Goal: Find specific page/section: Find specific page/section

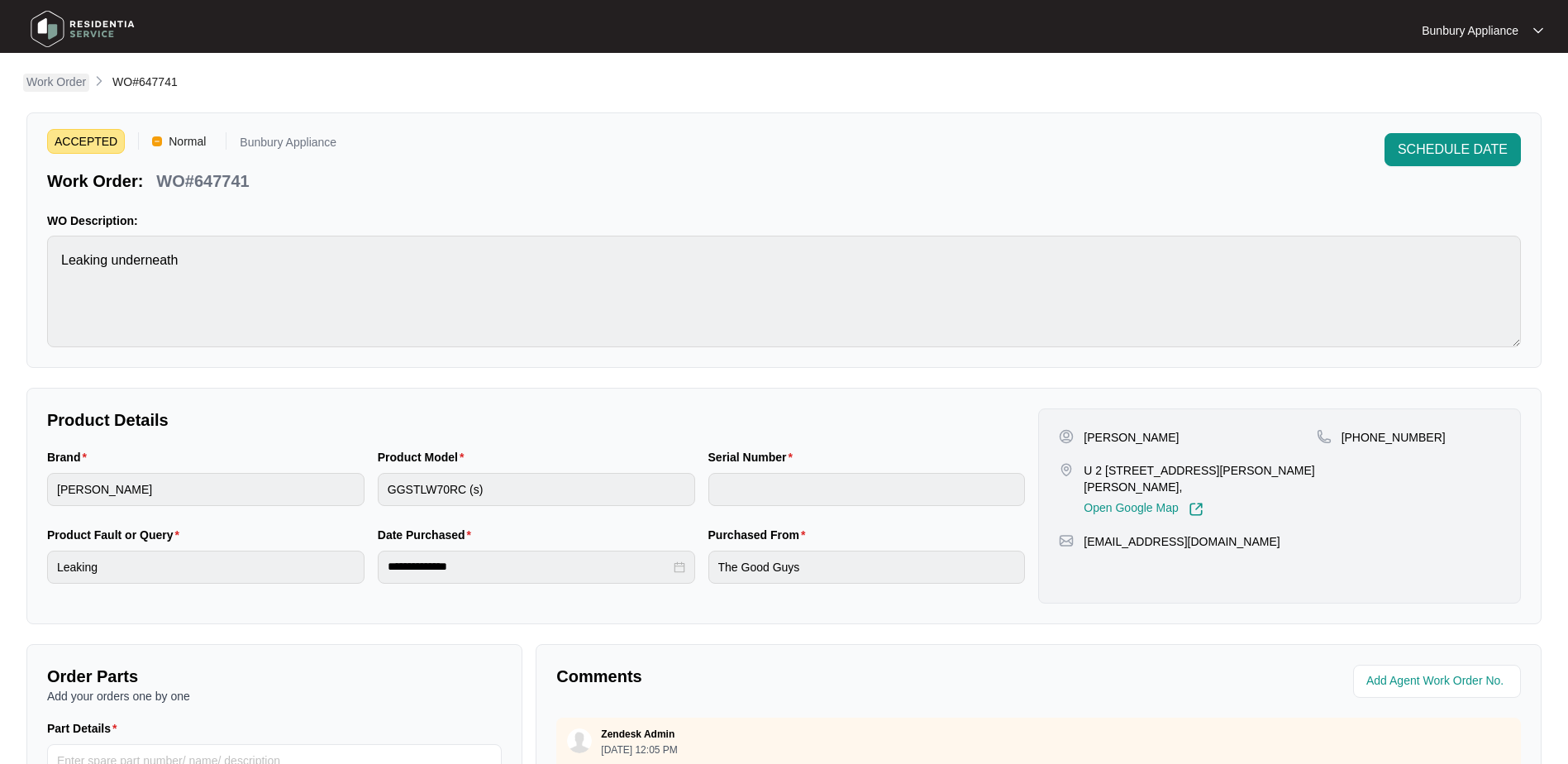
click at [59, 82] on p "Work Order" at bounding box center [56, 81] width 59 height 17
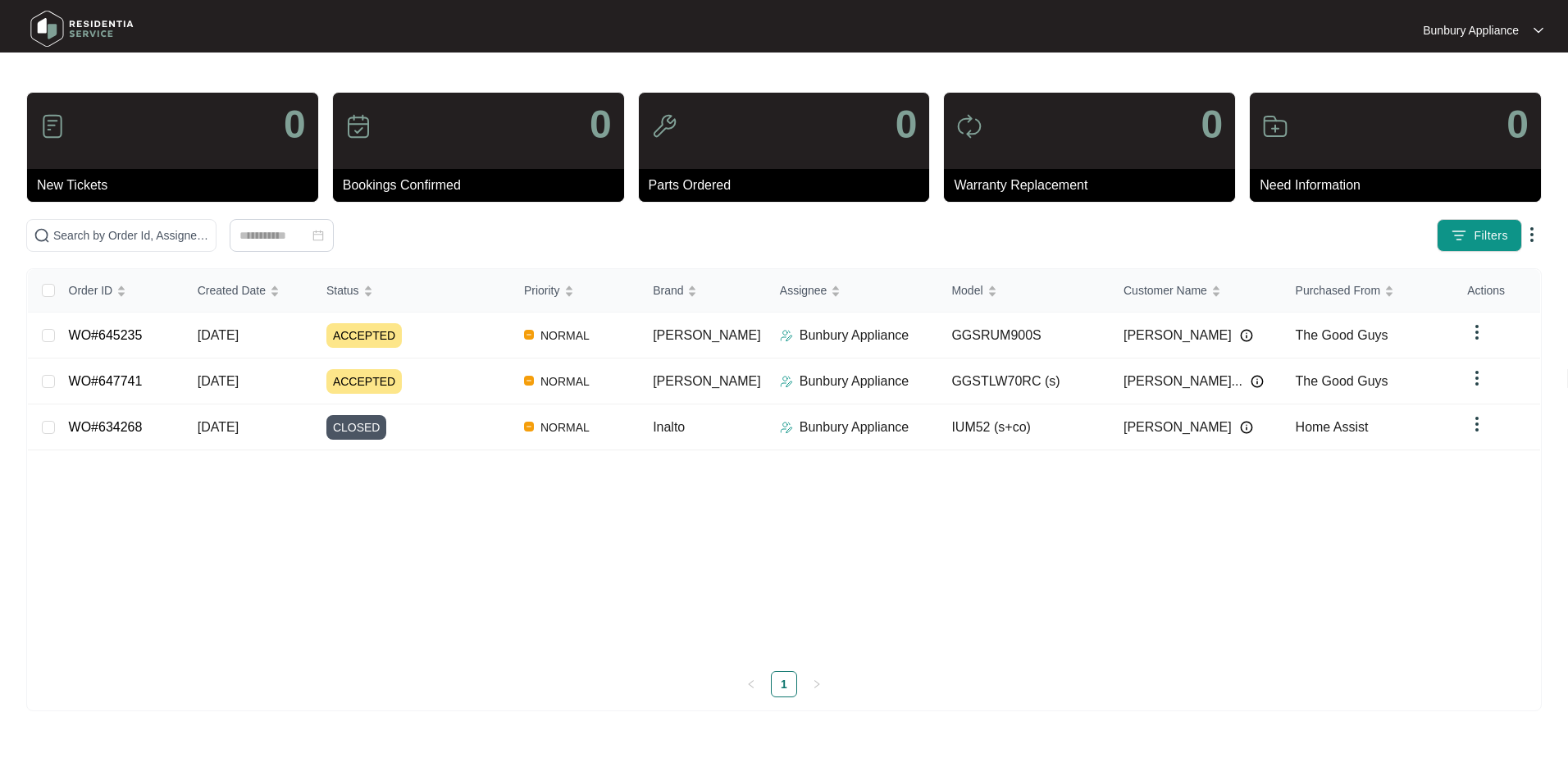
click at [856, 157] on div "0" at bounding box center [784, 131] width 291 height 76
click at [888, 119] on div "0" at bounding box center [784, 131] width 291 height 76
click at [694, 184] on p "Parts Ordered" at bounding box center [789, 185] width 282 height 19
click at [46, 8] on img at bounding box center [81, 28] width 115 height 49
click at [54, 25] on img at bounding box center [81, 28] width 115 height 49
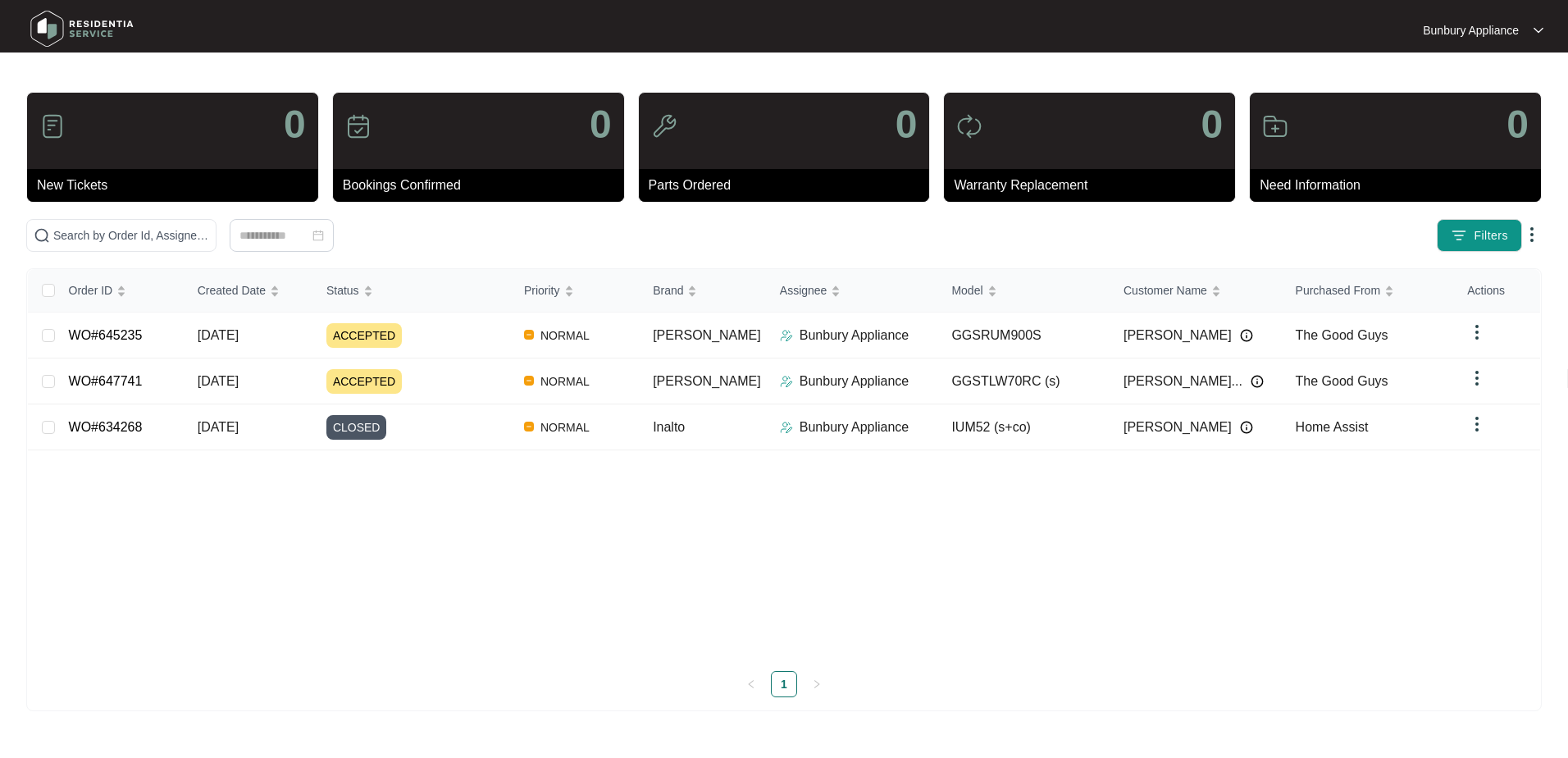
click at [775, 136] on div "0" at bounding box center [784, 131] width 291 height 76
click at [1486, 228] on span "Filters" at bounding box center [1492, 236] width 35 height 17
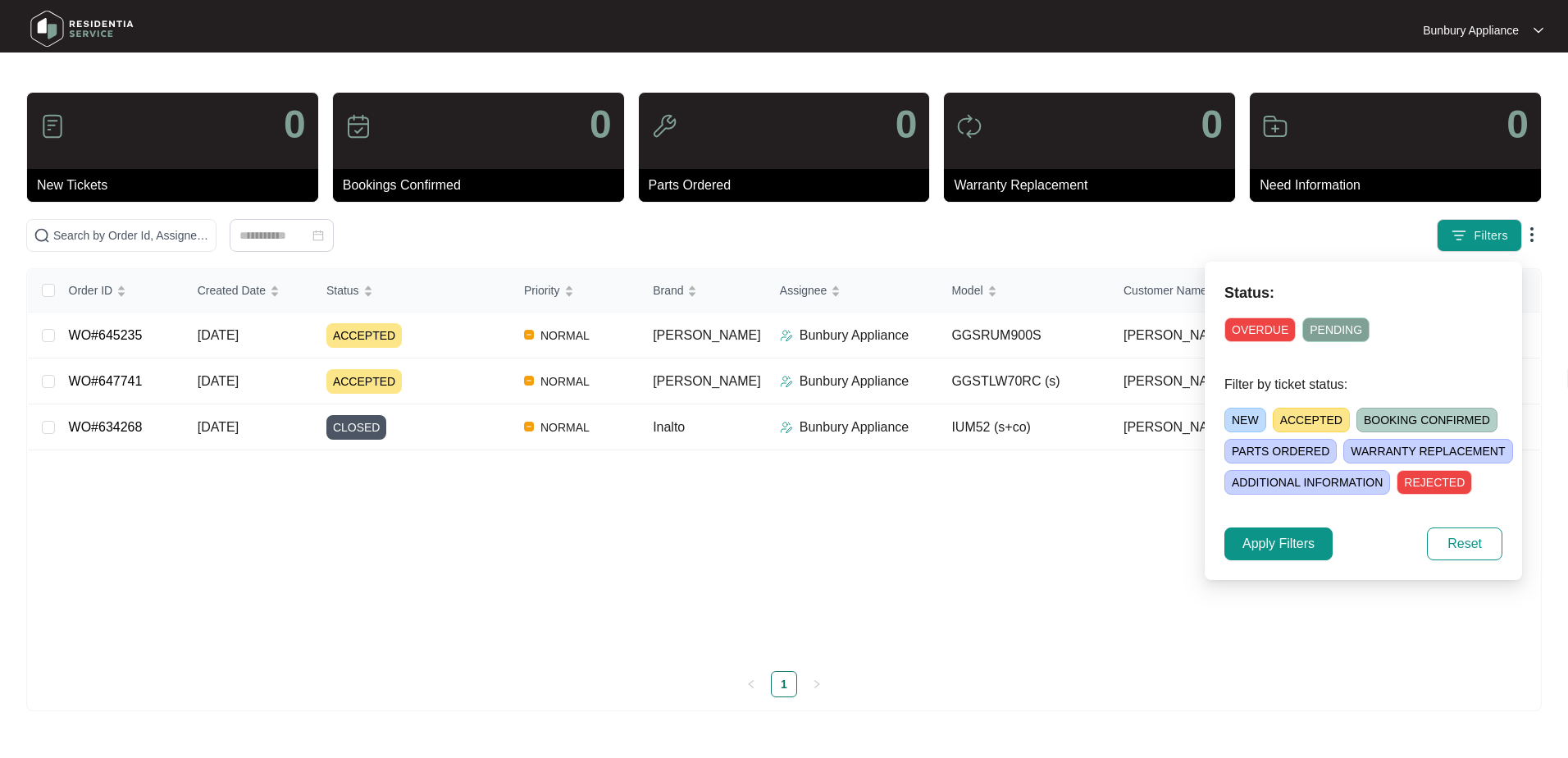
click at [1278, 454] on span "PARTS ORDERED" at bounding box center [1281, 450] width 112 height 24
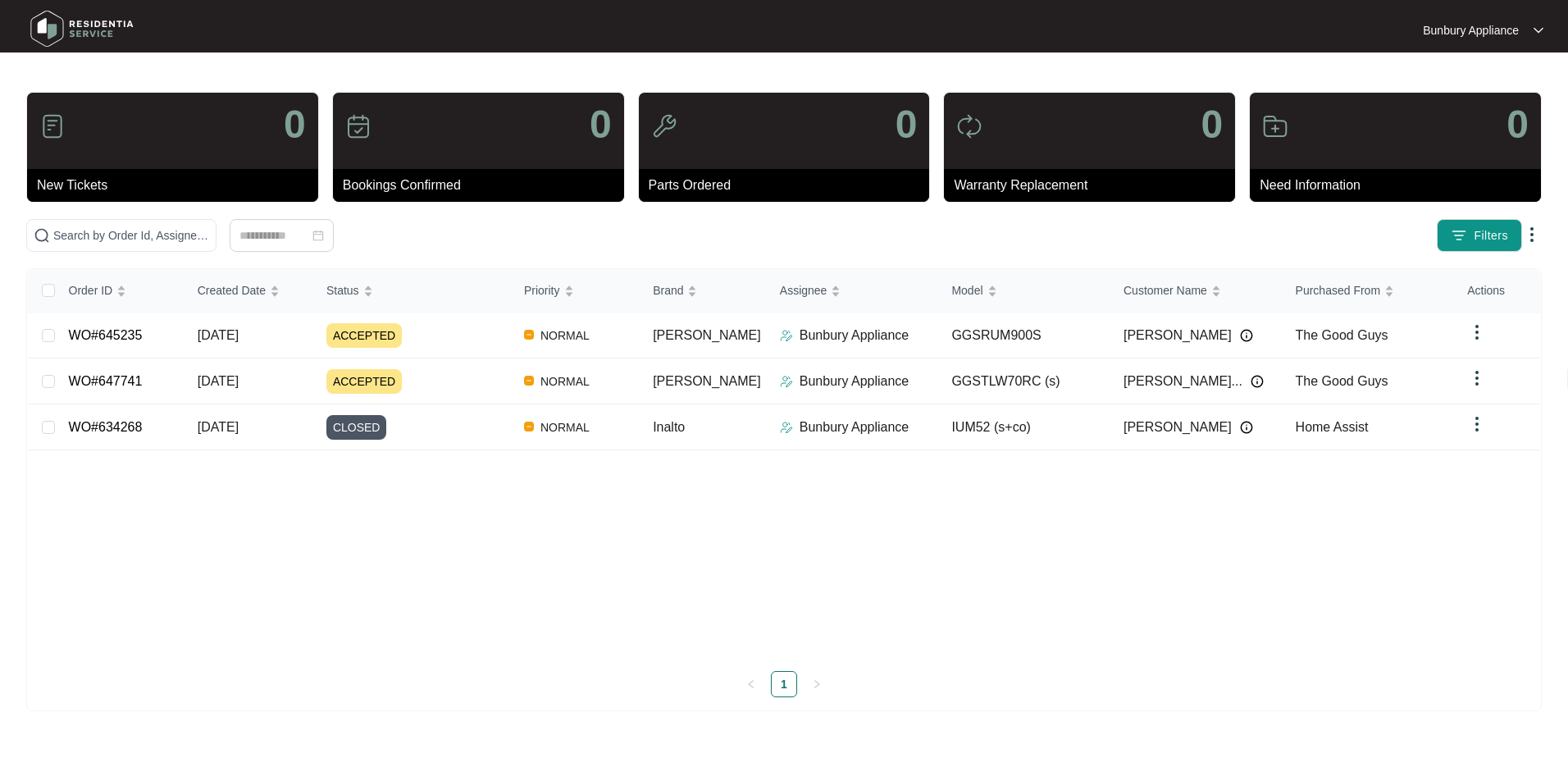
click at [868, 125] on div "0" at bounding box center [784, 131] width 291 height 76
click at [880, 125] on div "0" at bounding box center [784, 131] width 291 height 76
click at [41, 8] on img at bounding box center [81, 28] width 115 height 49
click at [41, 19] on img at bounding box center [81, 28] width 115 height 49
